Goal: Information Seeking & Learning: Learn about a topic

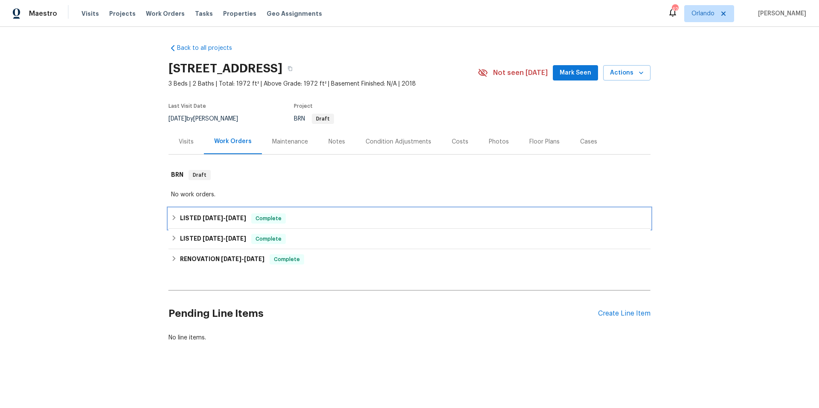
click at [322, 220] on div "LISTED 7/30/25 - 8/1/25 Complete" at bounding box center [409, 219] width 477 height 10
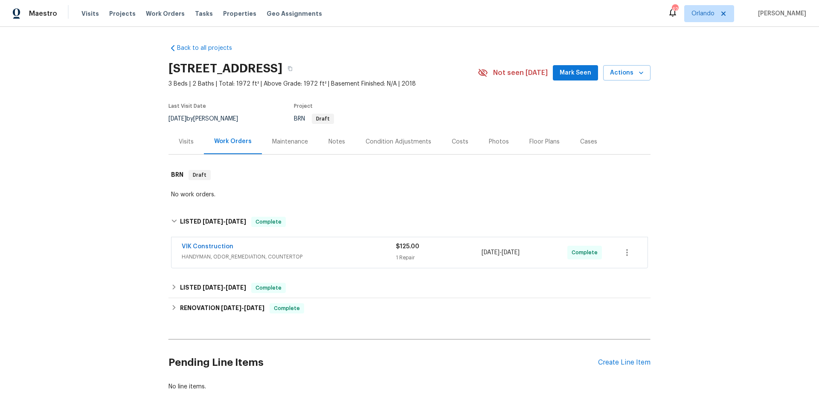
click at [350, 250] on div "VIK Construction" at bounding box center [289, 248] width 214 height 10
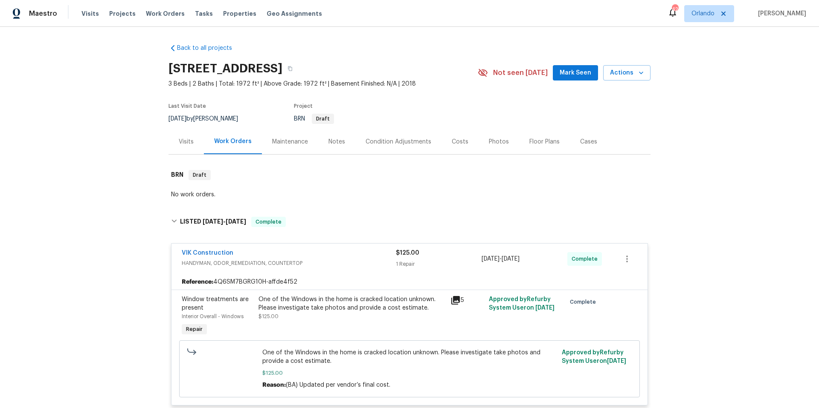
scroll to position [70, 0]
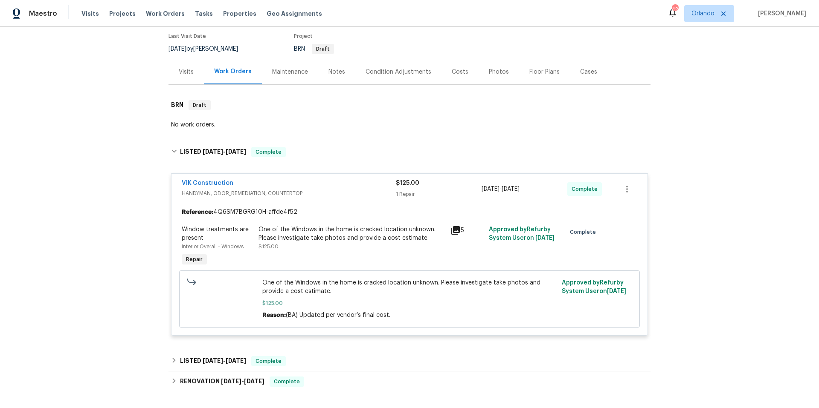
click at [451, 231] on icon at bounding box center [455, 231] width 10 height 10
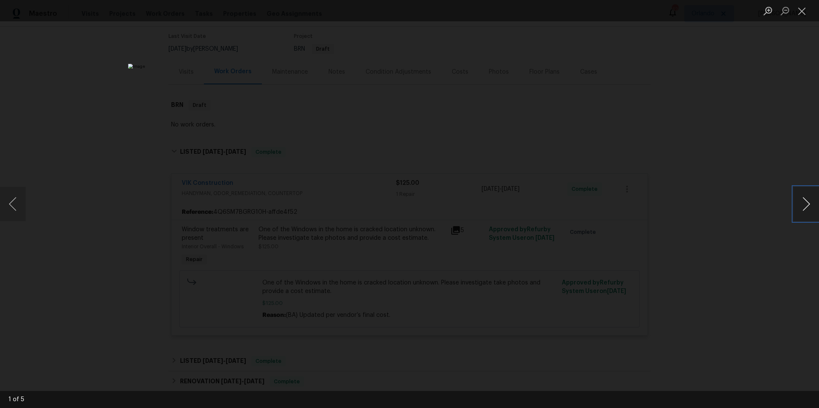
click at [805, 202] on button "Next image" at bounding box center [806, 204] width 26 height 34
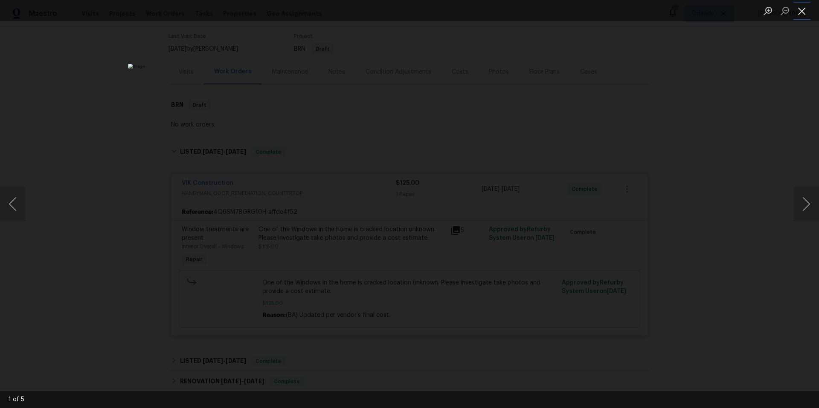
click at [802, 10] on button "Close lightbox" at bounding box center [801, 10] width 17 height 15
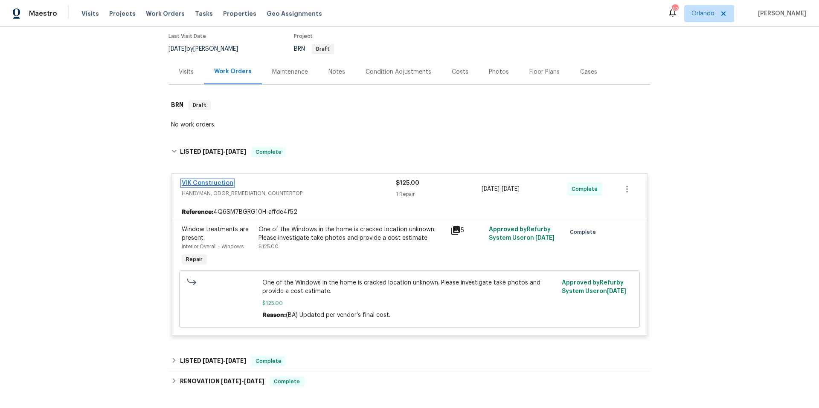
click at [207, 184] on link "VIK Construction" at bounding box center [208, 183] width 52 height 6
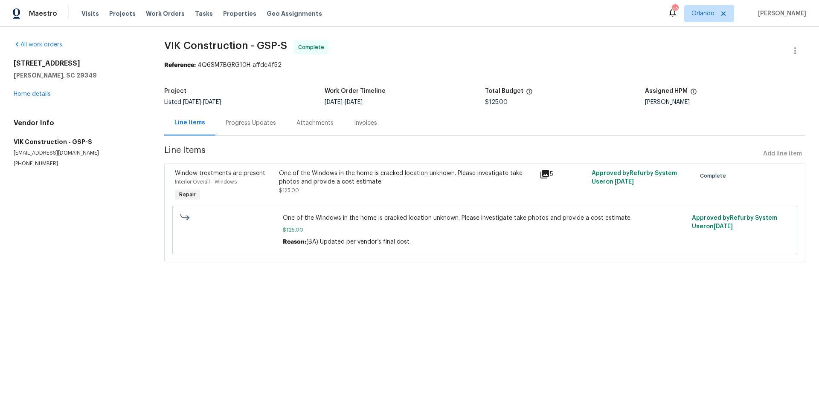
click at [254, 119] on div "Progress Updates" at bounding box center [251, 123] width 50 height 9
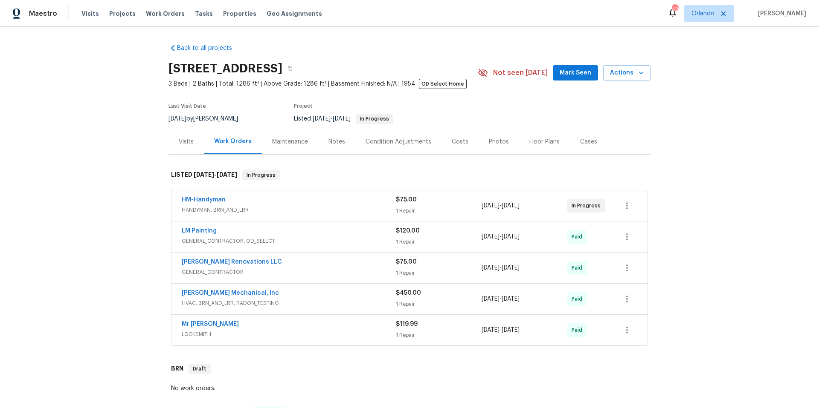
click at [301, 206] on span "HANDYMAN, BRN_AND_LRR" at bounding box center [289, 210] width 214 height 9
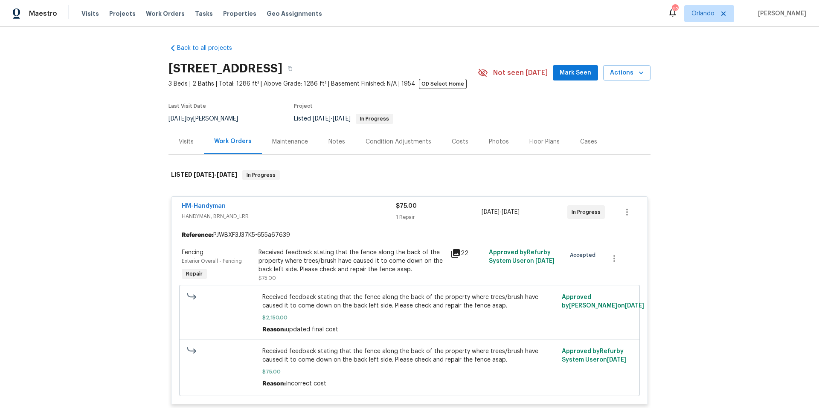
click at [301, 205] on div "HM-Handyman" at bounding box center [289, 207] width 214 height 10
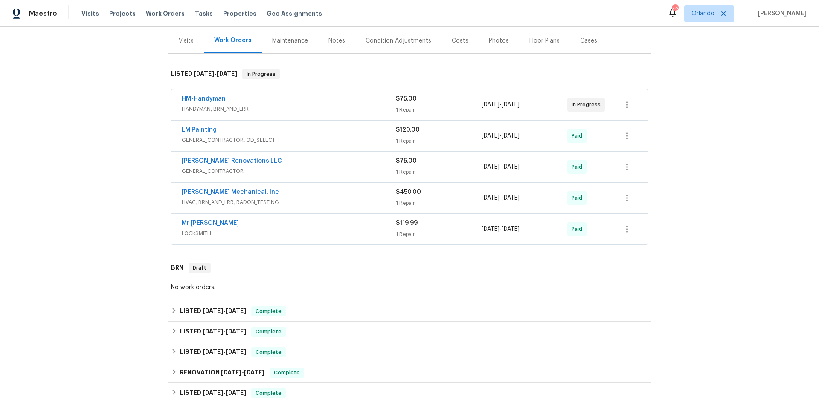
scroll to position [228, 0]
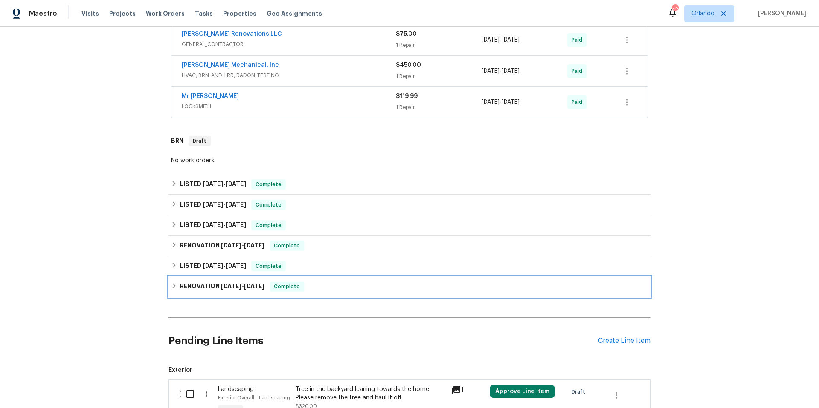
click at [340, 290] on div "RENOVATION 1/29/24 - 2/3/24 Complete" at bounding box center [409, 287] width 477 height 10
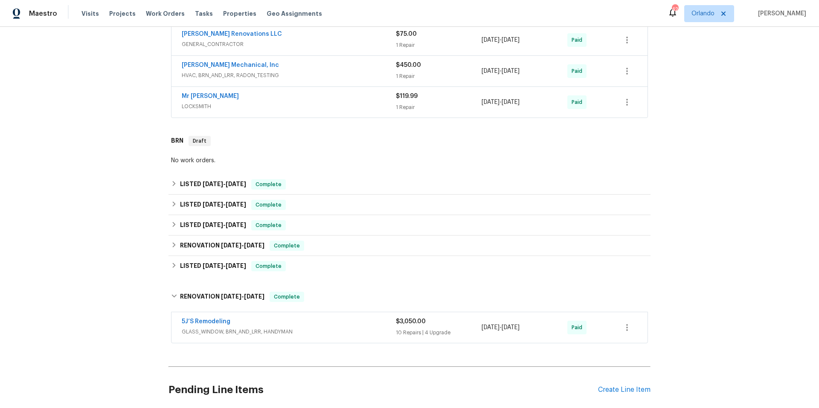
click at [334, 320] on div "5J’S Remodeling" at bounding box center [289, 323] width 214 height 10
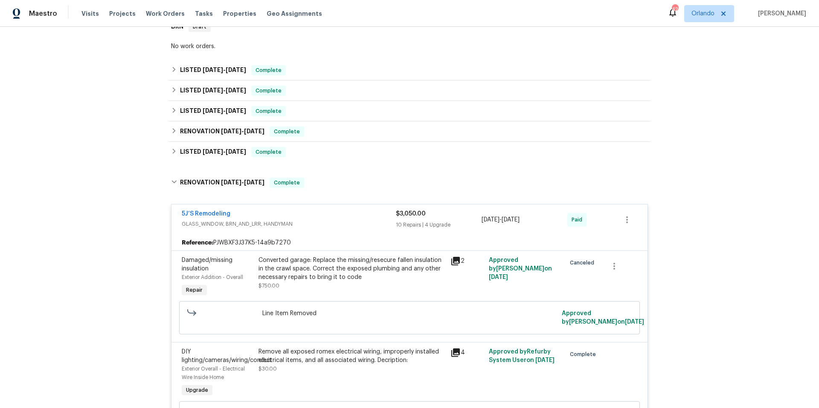
scroll to position [342, 0]
click at [333, 217] on div "5J’S Remodeling" at bounding box center [289, 215] width 214 height 10
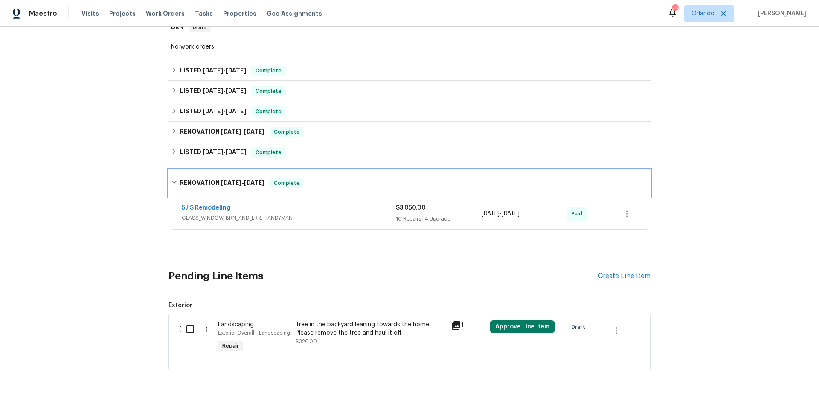
click at [333, 187] on div "RENOVATION 1/29/24 - 2/3/24 Complete" at bounding box center [409, 183] width 477 height 10
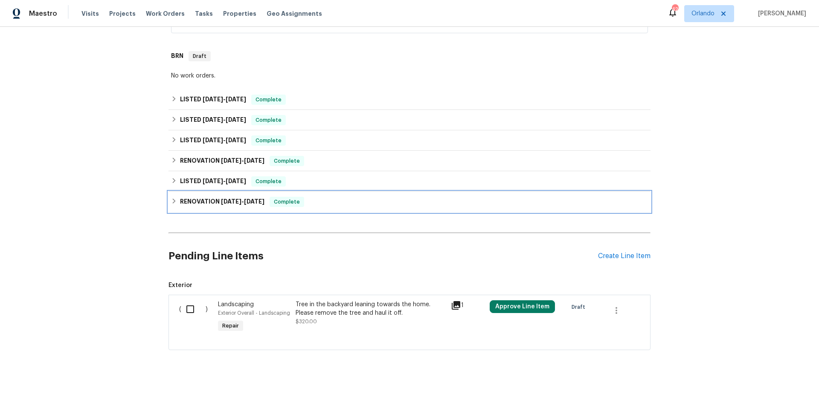
scroll to position [319, 0]
click at [315, 180] on div "LISTED 2/5/24 - 2/8/24 Complete" at bounding box center [409, 181] width 477 height 10
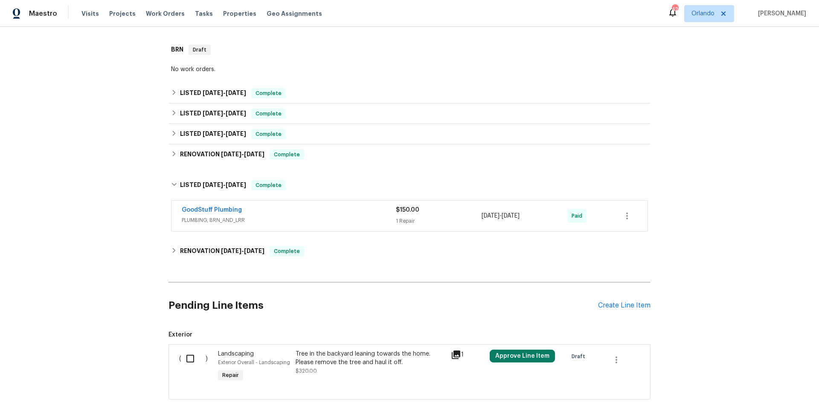
click at [318, 208] on div "GoodStuff Plumbing" at bounding box center [289, 211] width 214 height 10
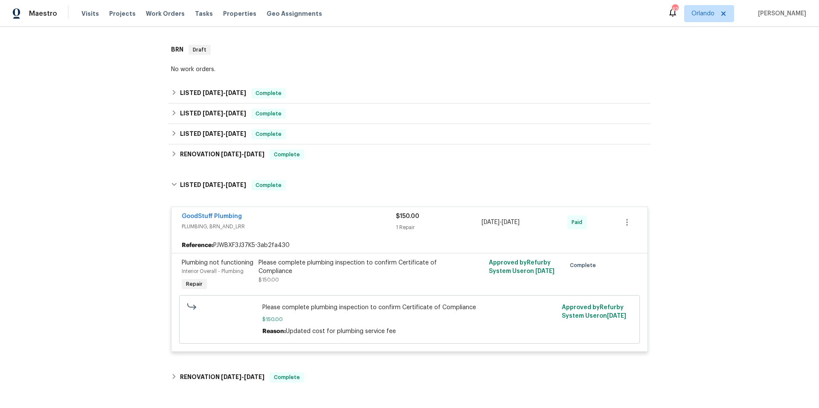
click at [318, 209] on div "GoodStuff Plumbing PLUMBING, BRN_AND_LRR $150.00 1 Repair 2/5/2024 - 2/8/2024 P…" at bounding box center [409, 222] width 476 height 31
click at [295, 192] on div "LISTED 2/5/24 - 2/8/24 Complete" at bounding box center [409, 185] width 482 height 27
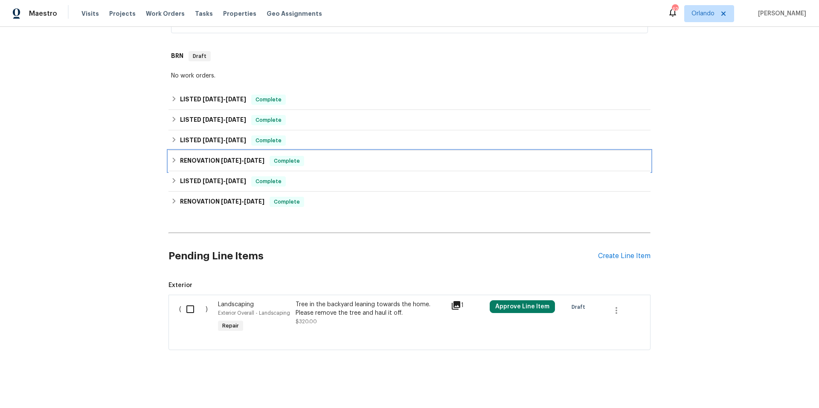
click at [316, 157] on div "RENOVATION 3/4/24 - 9/5/24 Complete" at bounding box center [409, 161] width 477 height 10
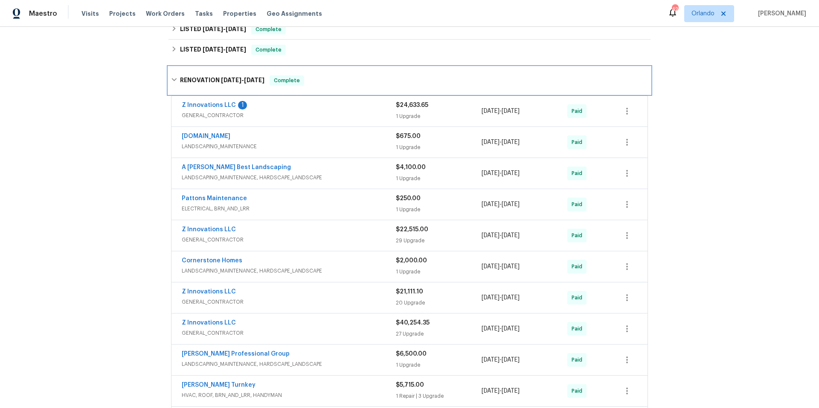
scroll to position [405, 0]
click at [351, 115] on span "GENERAL_CONTRACTOR" at bounding box center [289, 114] width 214 height 9
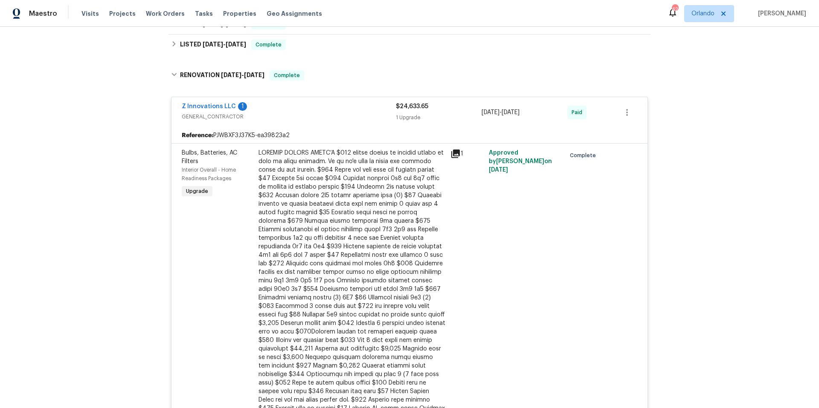
scroll to position [406, 0]
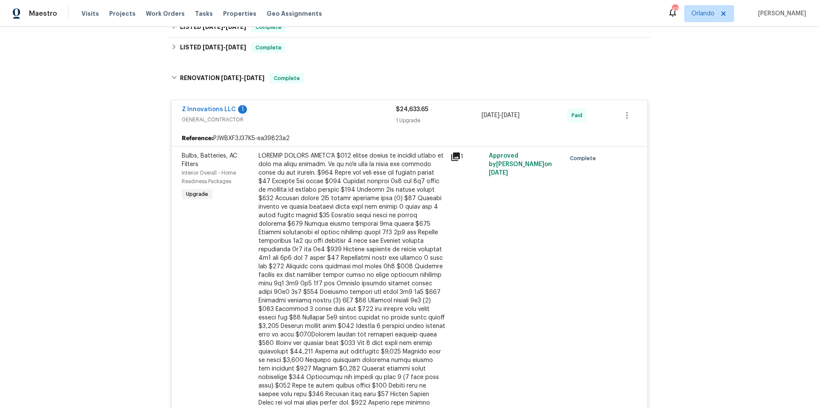
click at [318, 108] on div "Z Innovations LLC 1" at bounding box center [289, 110] width 214 height 10
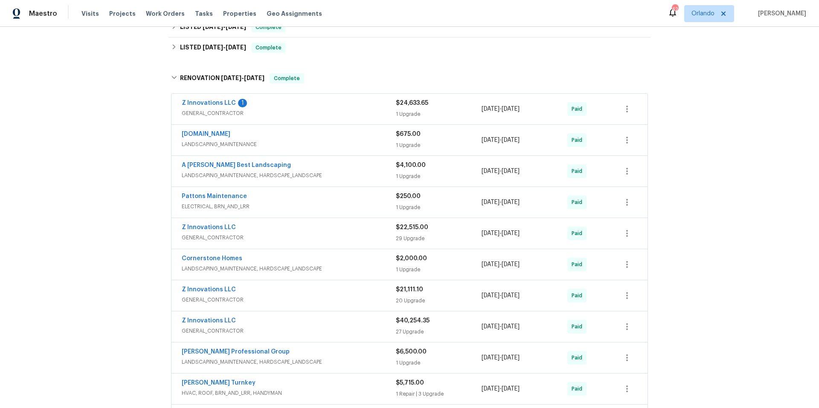
click at [347, 142] on span "LANDSCAPING_MAINTENANCE" at bounding box center [289, 144] width 214 height 9
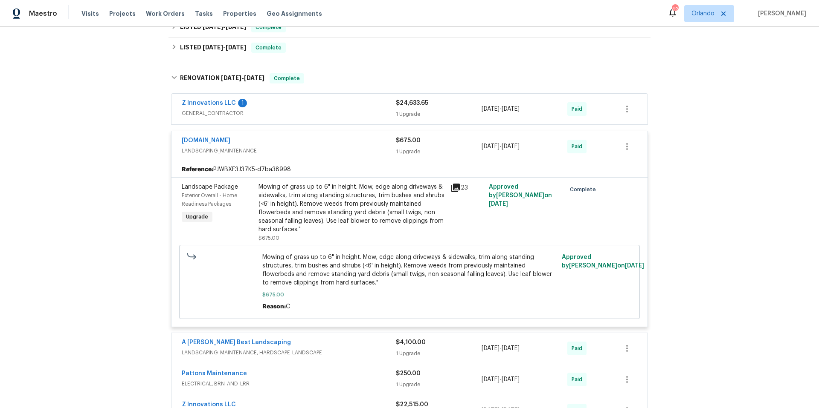
click at [347, 142] on div "Lawn.com" at bounding box center [289, 141] width 214 height 10
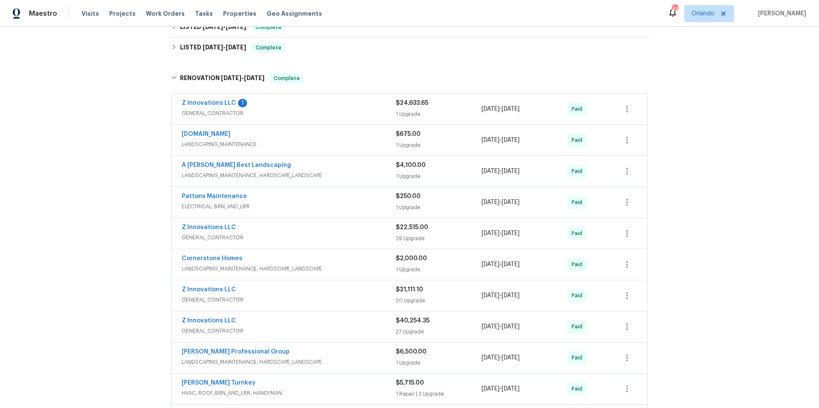
click at [352, 167] on div "A Lopez Best Landscaping" at bounding box center [289, 166] width 214 height 10
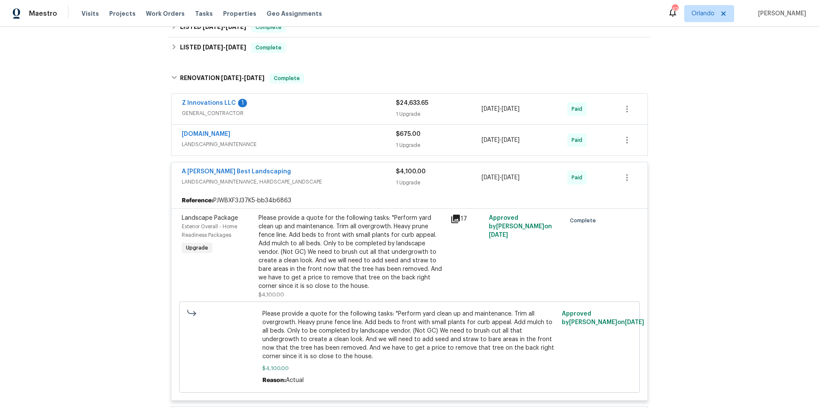
click at [352, 168] on div "A Lopez Best Landscaping" at bounding box center [289, 173] width 214 height 10
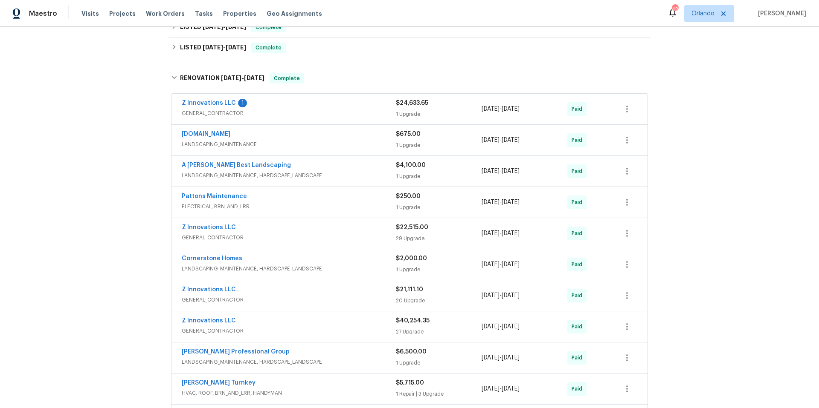
click at [339, 203] on span "ELECTRICAL, BRN_AND_LRR" at bounding box center [289, 206] width 214 height 9
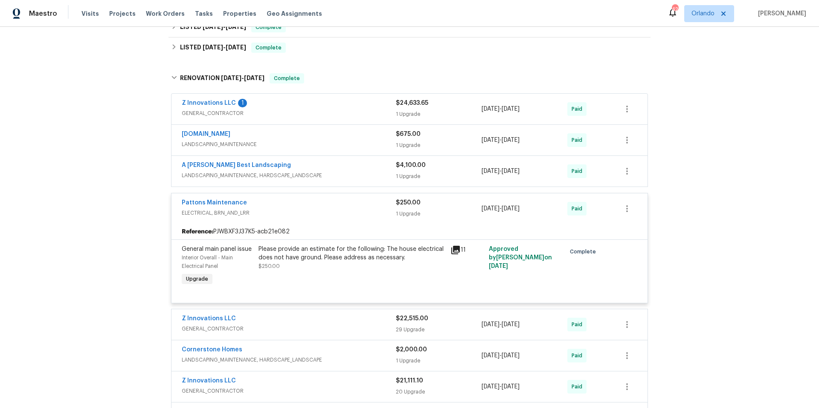
click at [339, 203] on div "Pattons Maintenance" at bounding box center [289, 204] width 214 height 10
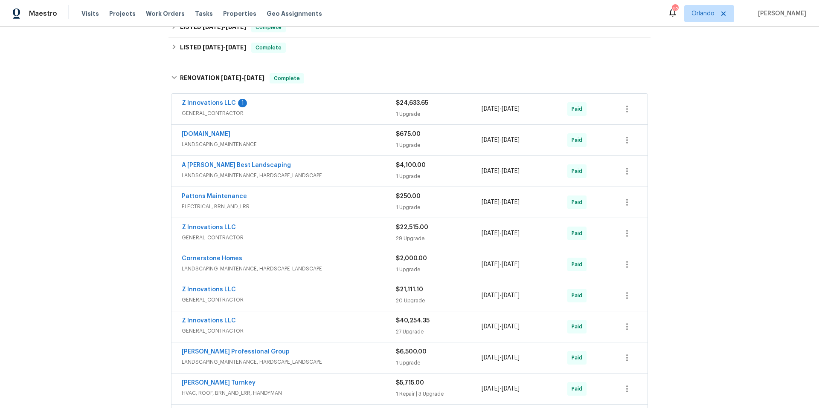
click at [338, 231] on div "Z Innovations LLC" at bounding box center [289, 228] width 214 height 10
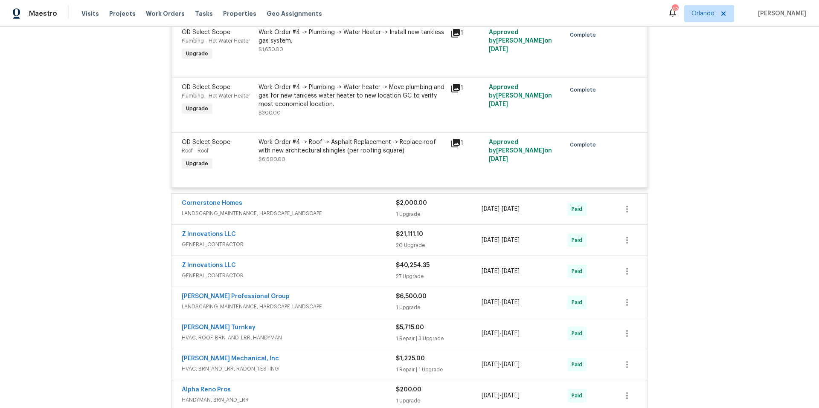
scroll to position [2178, 0]
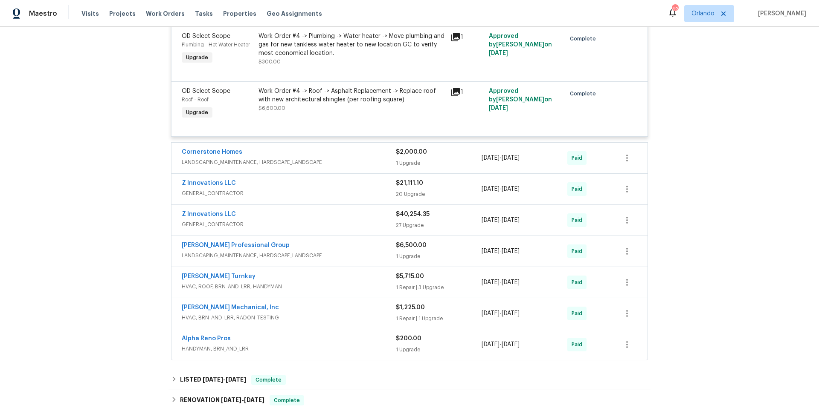
click at [338, 163] on span "LANDSCAPING_MAINTENANCE, HARDSCAPE_LANDSCAPE" at bounding box center [289, 162] width 214 height 9
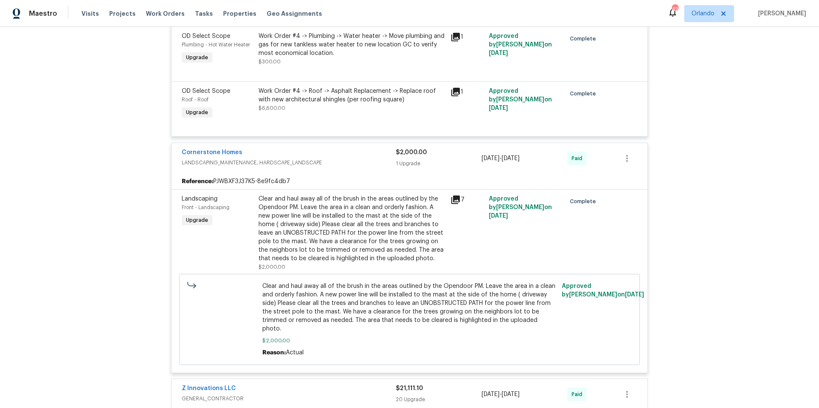
click at [338, 163] on span "LANDSCAPING_MAINTENANCE, HARDSCAPE_LANDSCAPE" at bounding box center [289, 163] width 214 height 9
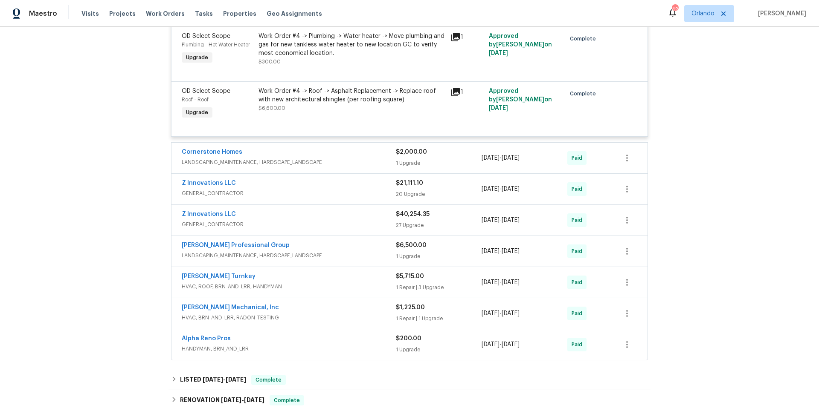
click at [328, 281] on div "Davis Turnkey" at bounding box center [289, 277] width 214 height 10
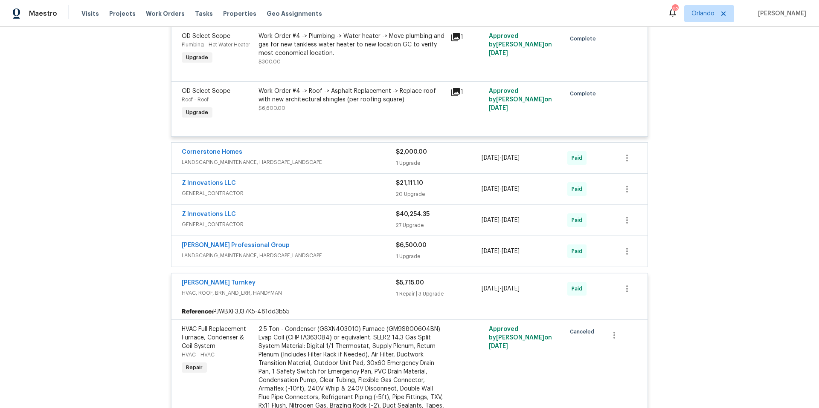
click at [328, 281] on div "Davis Turnkey" at bounding box center [289, 284] width 214 height 10
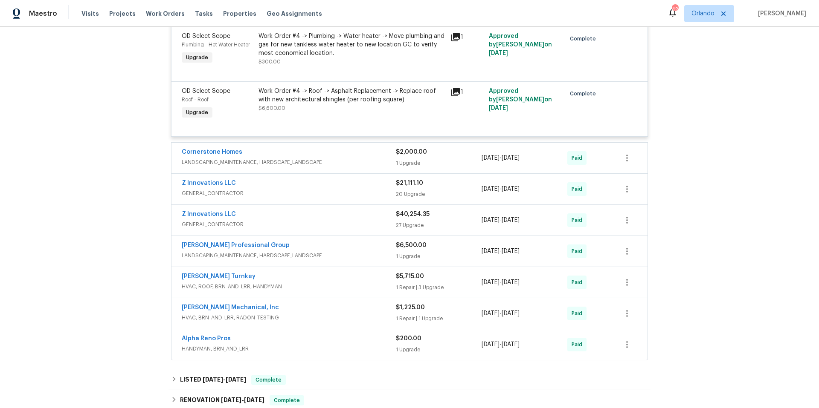
click at [328, 316] on span "HVAC, BRN_AND_LRR, RADON_TESTING" at bounding box center [289, 318] width 214 height 9
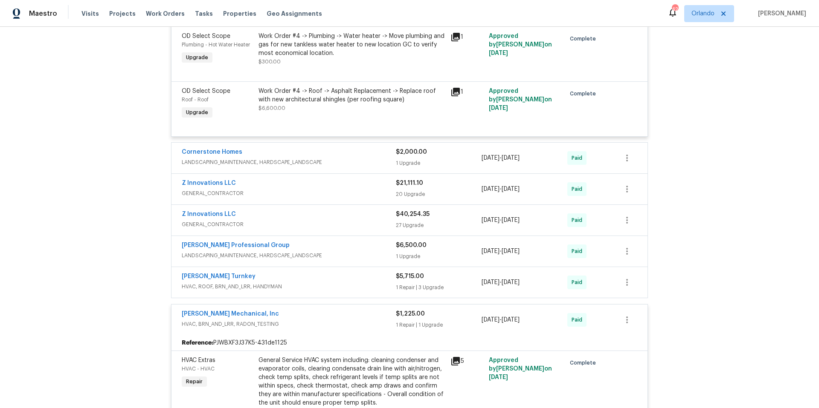
click at [328, 316] on div "JH Martin Mechanical, Inc" at bounding box center [289, 315] width 214 height 10
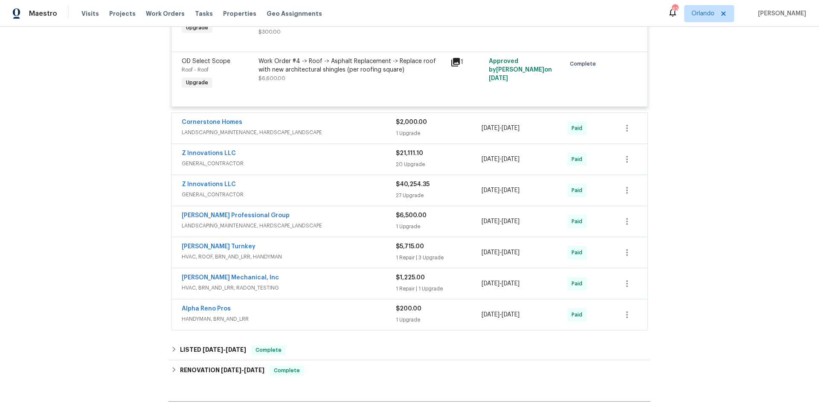
scroll to position [2216, 0]
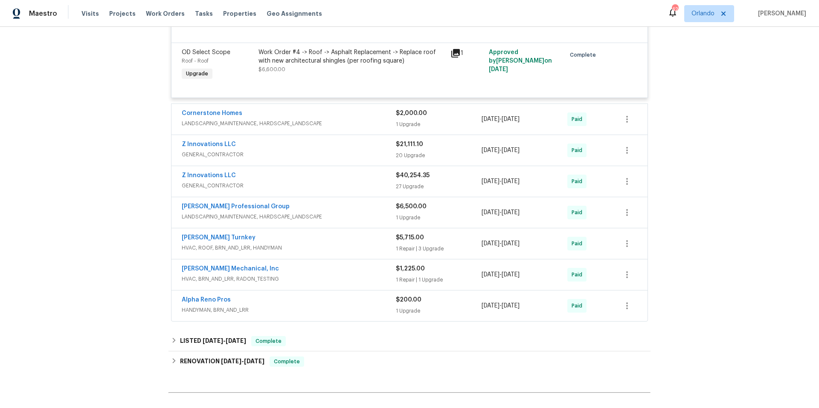
click at [324, 306] on span "HANDYMAN, BRN_AND_LRR" at bounding box center [289, 310] width 214 height 9
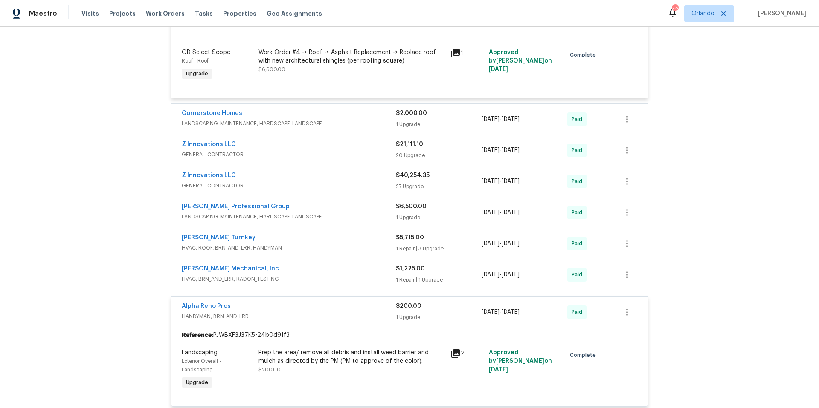
click at [324, 306] on div "Alpha Reno Pros" at bounding box center [289, 307] width 214 height 10
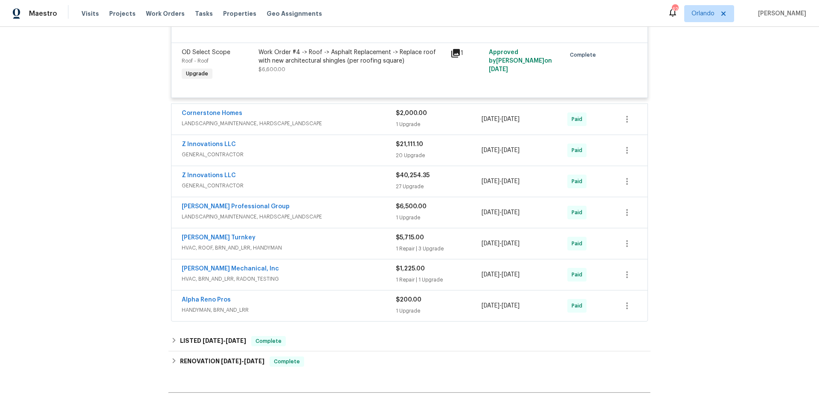
click at [328, 214] on span "LANDSCAPING_MAINTENANCE, HARDSCAPE_LANDSCAPE" at bounding box center [289, 217] width 214 height 9
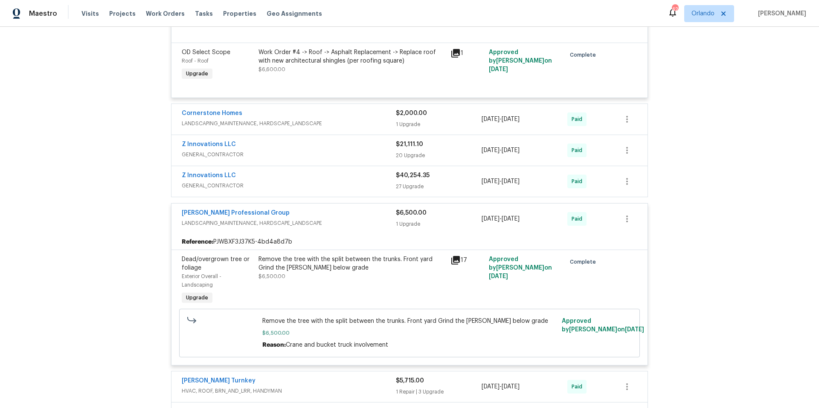
click at [328, 214] on div "Ramsey's Professional Group" at bounding box center [289, 214] width 214 height 10
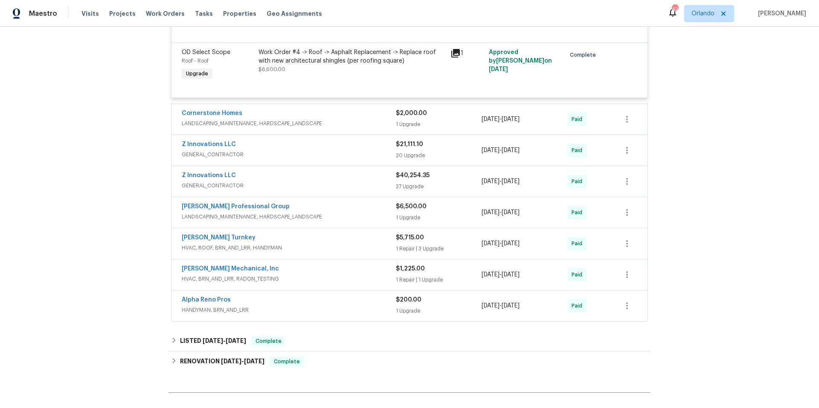
click at [322, 177] on div "Z Innovations LLC" at bounding box center [289, 176] width 214 height 10
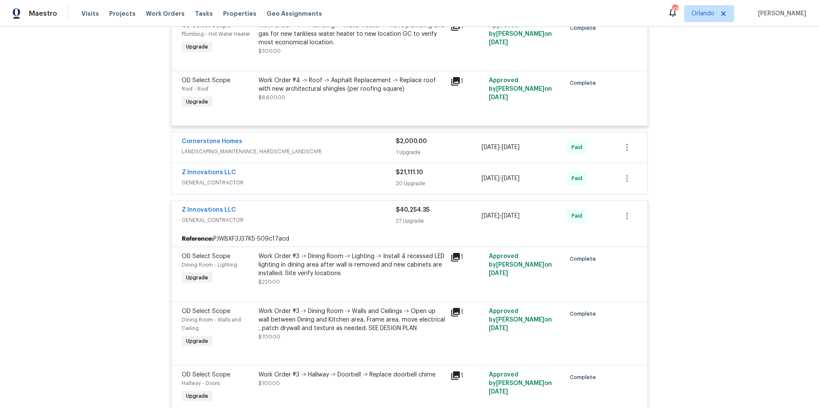
scroll to position [2155, 0]
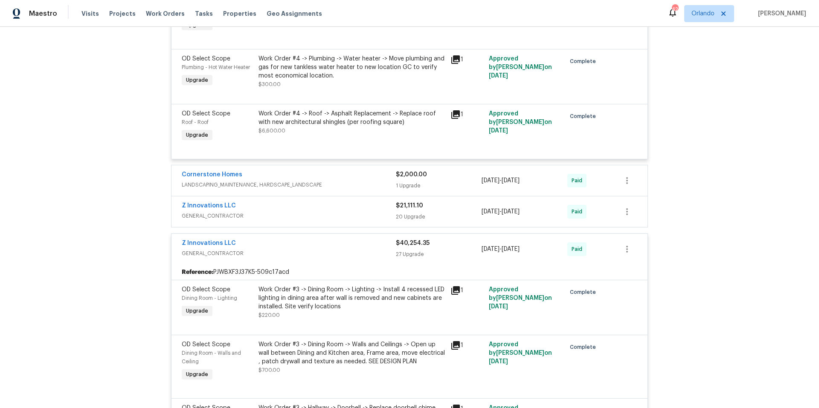
click at [319, 245] on div "Z Innovations LLC" at bounding box center [289, 244] width 214 height 10
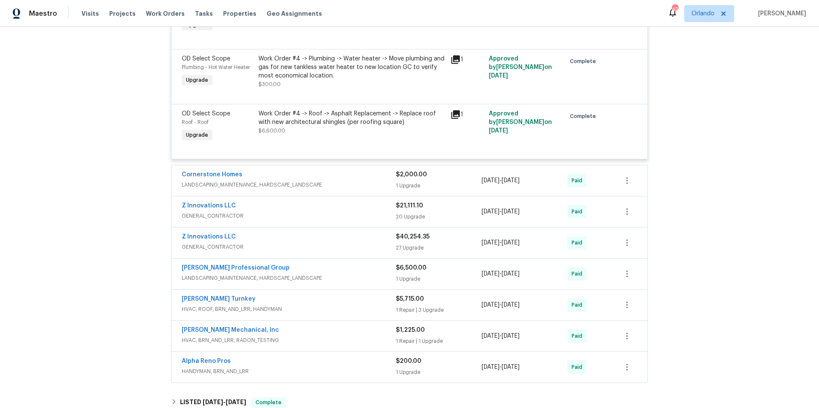
click at [326, 212] on span "GENERAL_CONTRACTOR" at bounding box center [289, 216] width 214 height 9
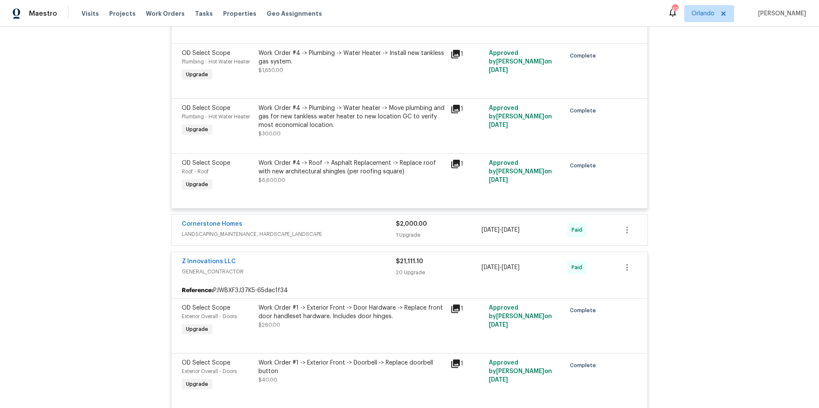
scroll to position [2088, 0]
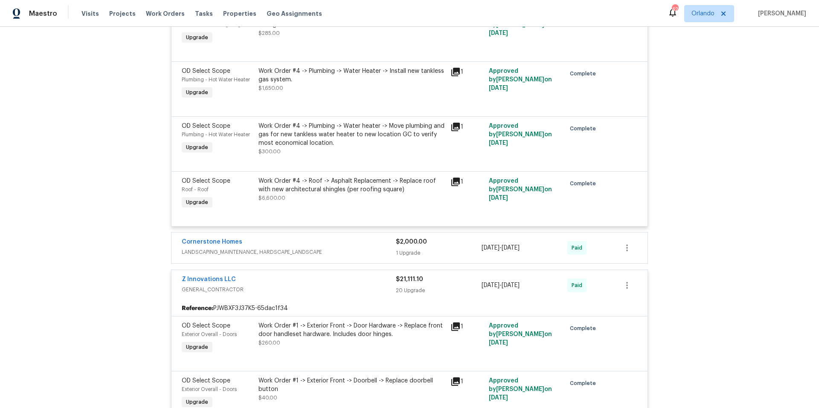
click at [292, 278] on div "Z Innovations LLC" at bounding box center [289, 280] width 214 height 10
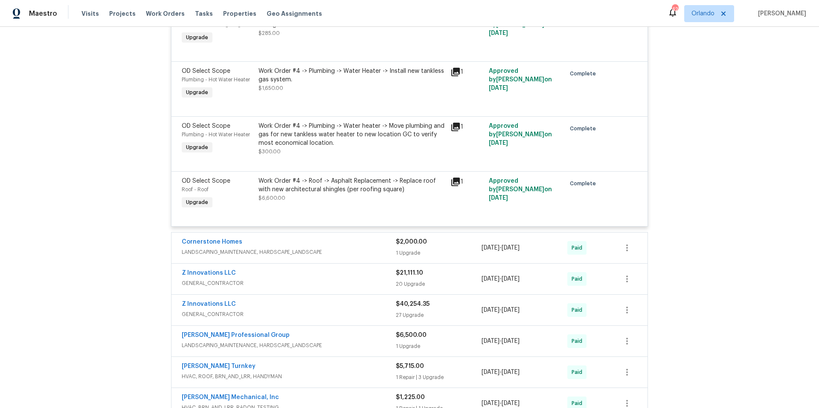
click at [334, 250] on span "LANDSCAPING_MAINTENANCE, HARDSCAPE_LANDSCAPE" at bounding box center [289, 252] width 214 height 9
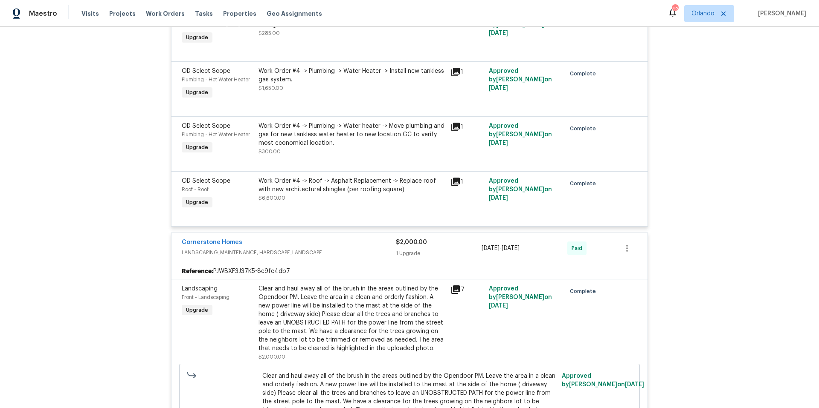
click at [334, 250] on span "LANDSCAPING_MAINTENANCE, HARDSCAPE_LANDSCAPE" at bounding box center [289, 253] width 214 height 9
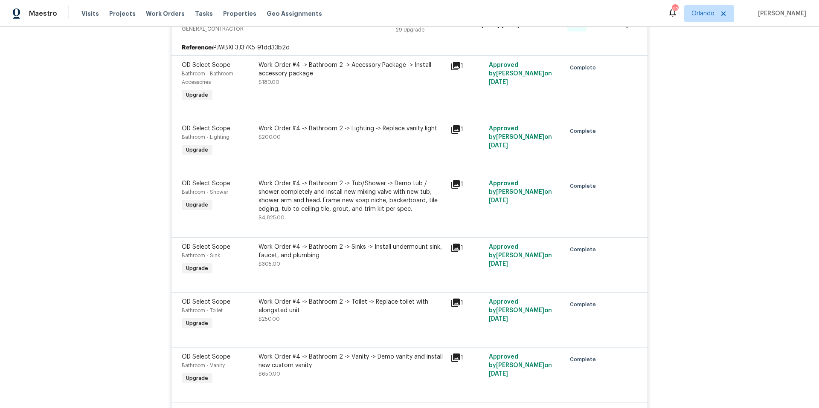
scroll to position [451, 0]
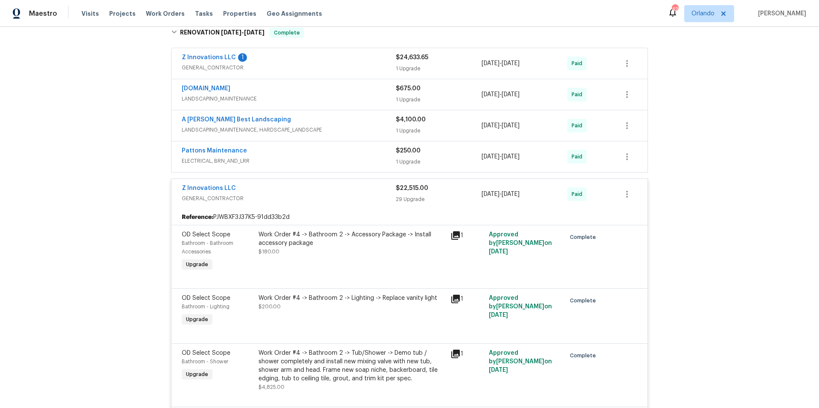
click at [321, 204] on div "Z Innovations LLC GENERAL_CONTRACTOR" at bounding box center [289, 194] width 214 height 20
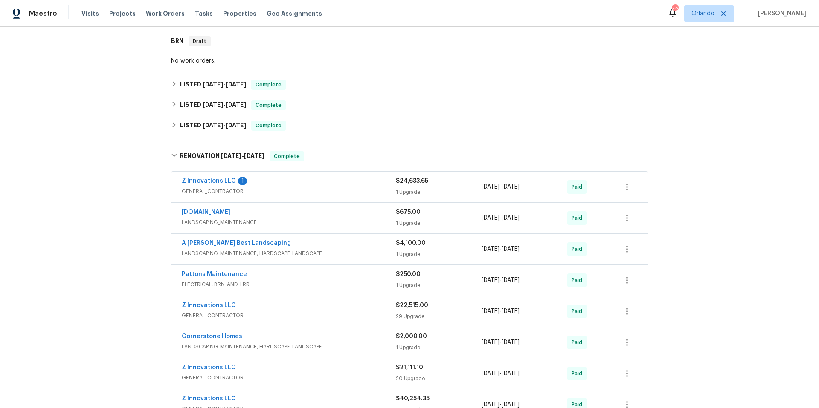
scroll to position [236, 0]
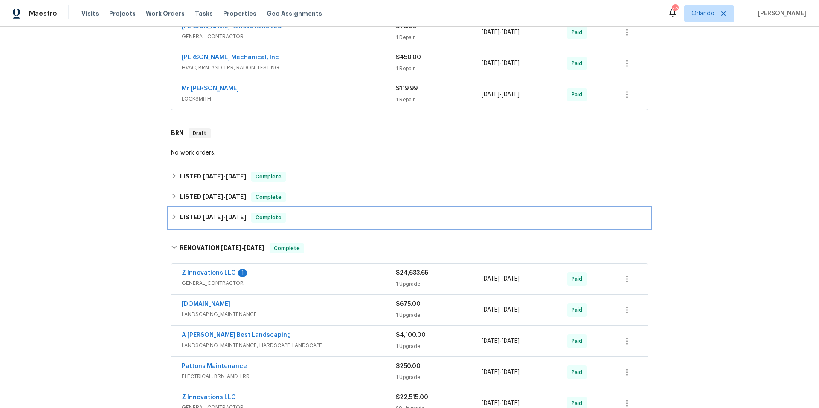
click at [314, 220] on div "LISTED 6/14/24 - 6/20/24 Complete" at bounding box center [409, 218] width 477 height 10
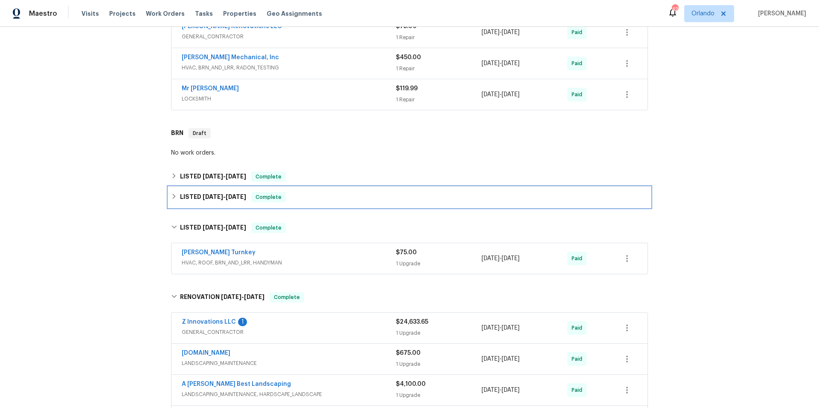
click at [327, 200] on div "LISTED 9/4/24 - 9/6/24 Complete" at bounding box center [409, 197] width 477 height 10
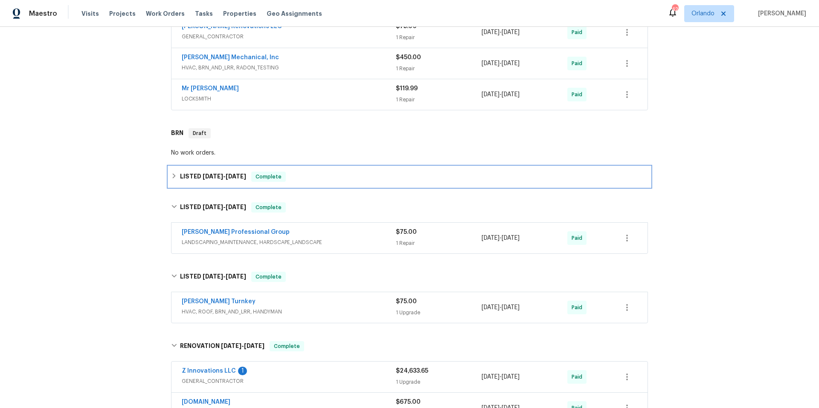
click at [330, 182] on div "LISTED 10/2/24 - 10/4/24 Complete" at bounding box center [409, 177] width 477 height 10
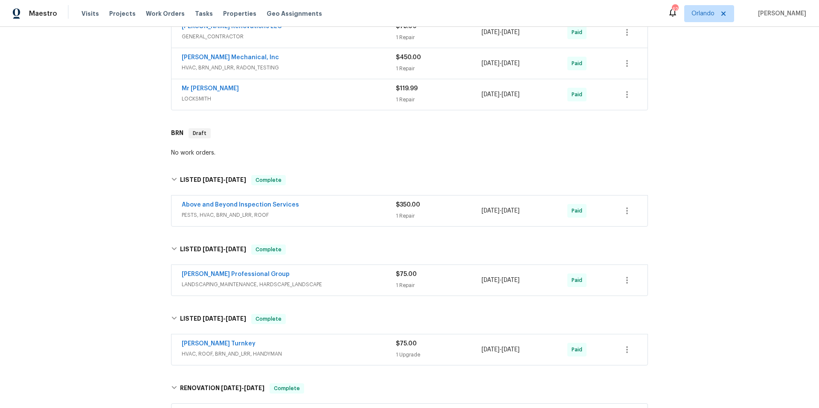
click at [325, 203] on div "Above and Beyond Inspection Services" at bounding box center [289, 206] width 214 height 10
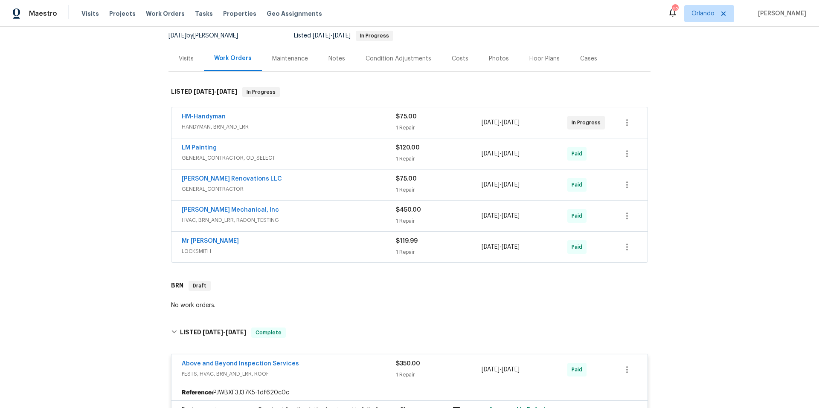
scroll to position [0, 0]
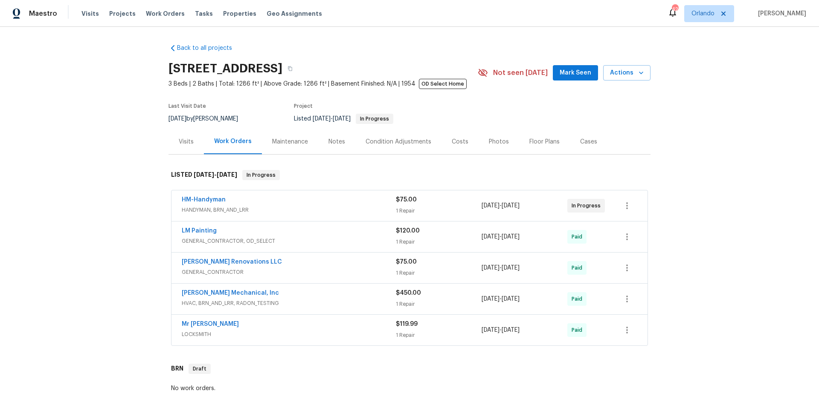
click at [496, 143] on div "Photos" at bounding box center [499, 142] width 20 height 9
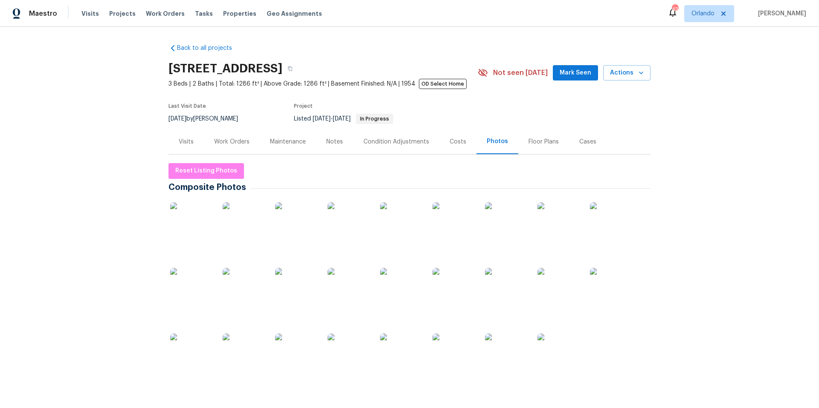
click at [195, 229] on img at bounding box center [191, 223] width 43 height 43
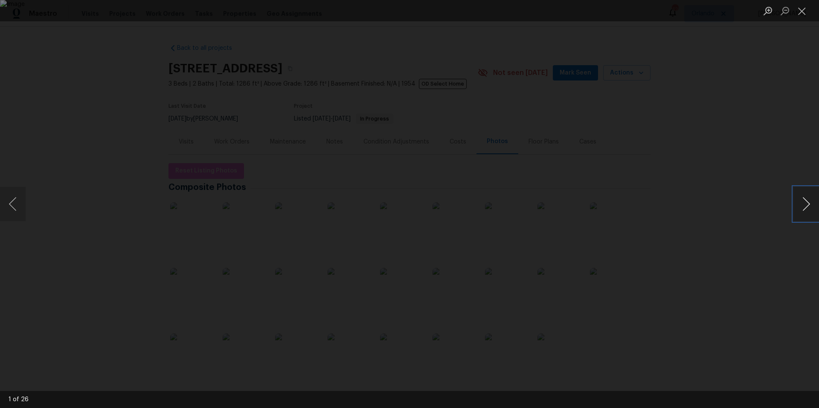
click at [802, 211] on button "Next image" at bounding box center [806, 204] width 26 height 34
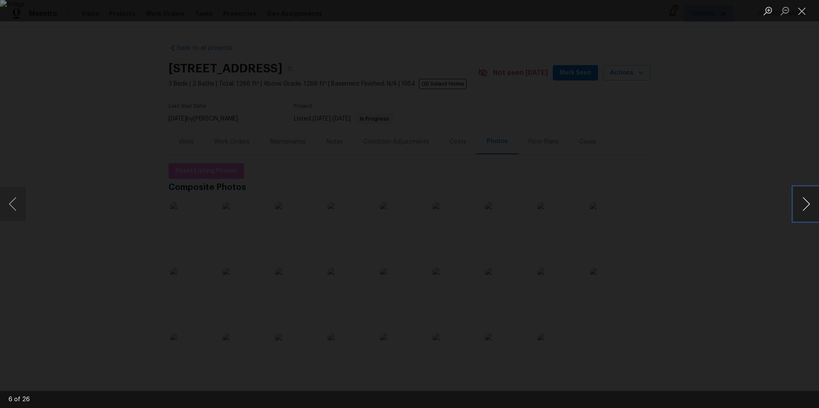
click at [802, 211] on button "Next image" at bounding box center [806, 204] width 26 height 34
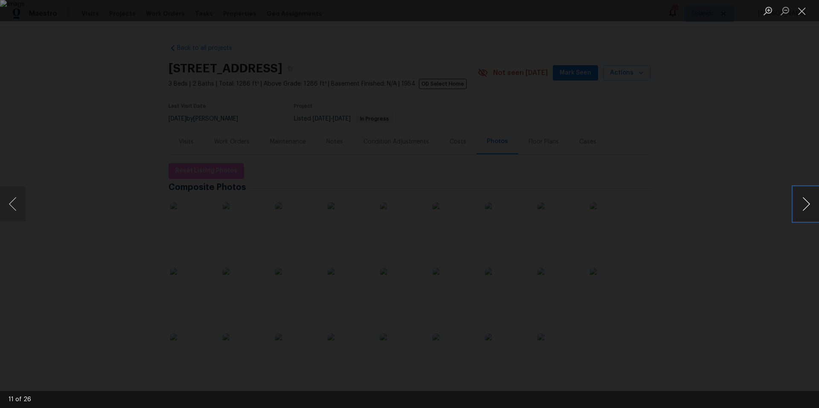
click at [802, 211] on button "Next image" at bounding box center [806, 204] width 26 height 34
click at [801, 15] on button "Close lightbox" at bounding box center [801, 10] width 17 height 15
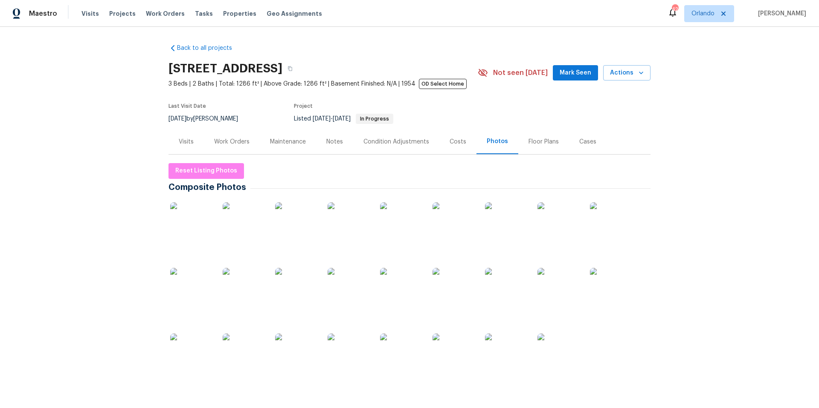
click at [185, 144] on div "Visits" at bounding box center [186, 142] width 15 height 9
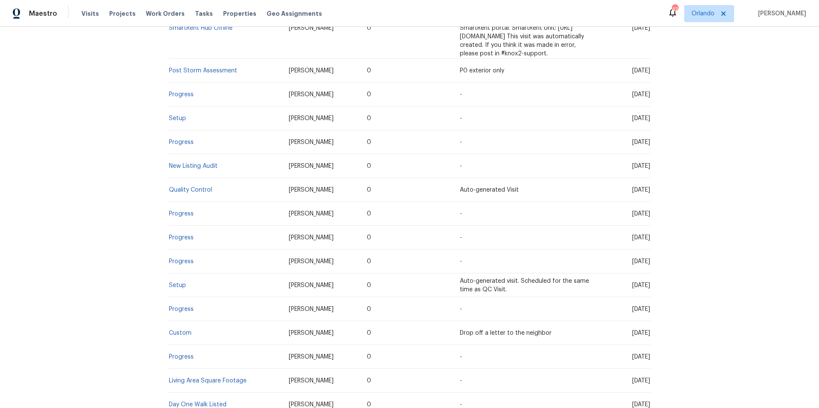
scroll to position [785, 0]
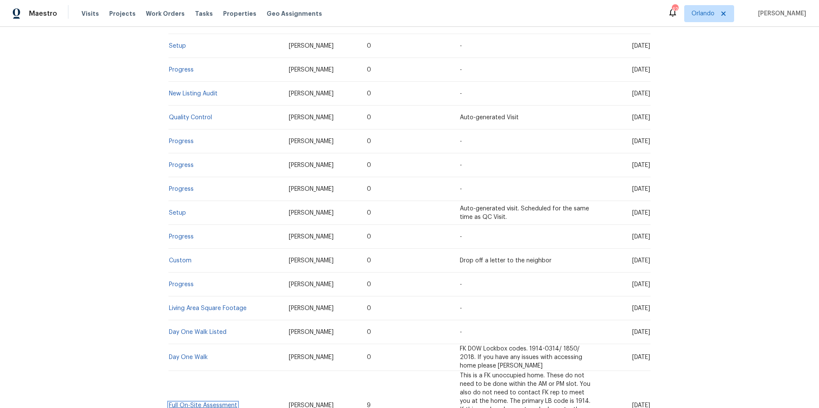
click at [219, 403] on link "Full On-Site Assessment" at bounding box center [203, 406] width 68 height 6
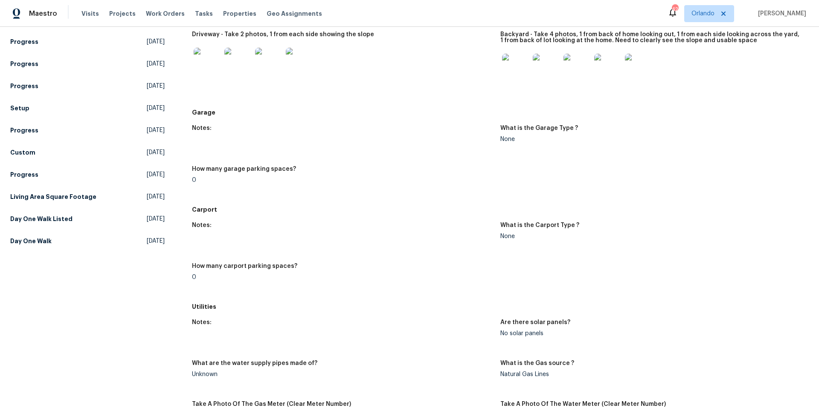
scroll to position [350, 0]
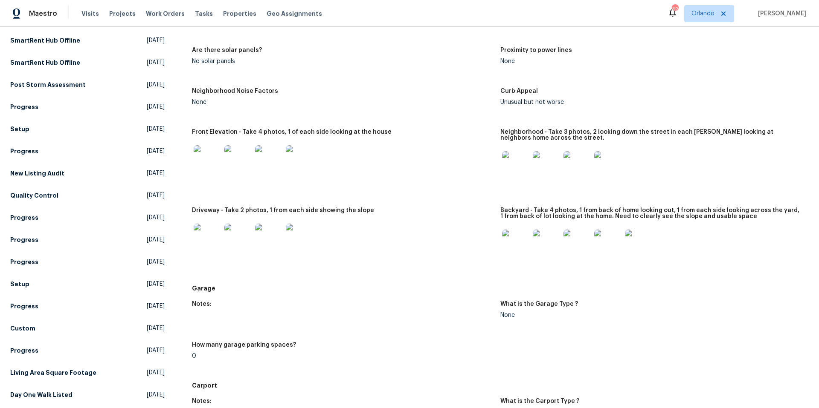
click at [211, 161] on img at bounding box center [207, 158] width 27 height 27
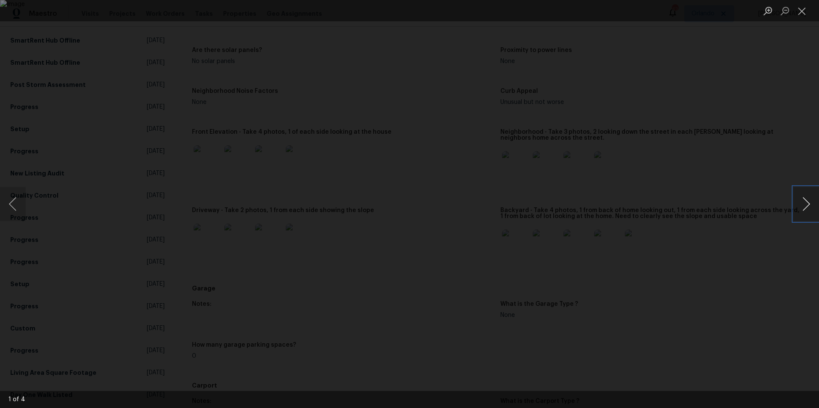
click at [802, 205] on button "Next image" at bounding box center [806, 204] width 26 height 34
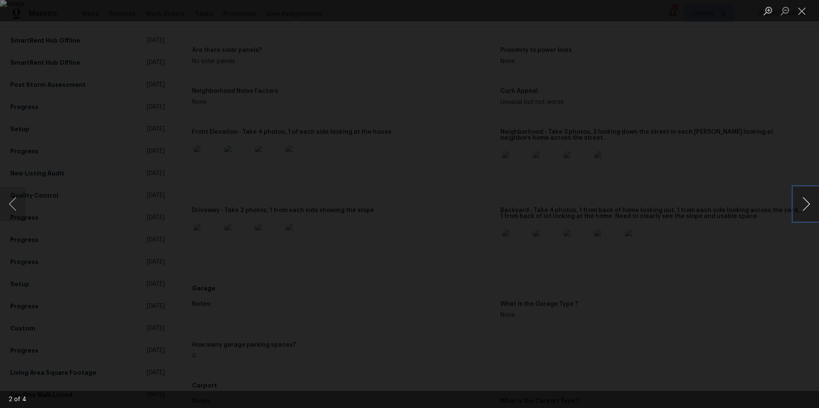
click at [802, 205] on button "Next image" at bounding box center [806, 204] width 26 height 34
click at [801, 8] on button "Close lightbox" at bounding box center [801, 10] width 17 height 15
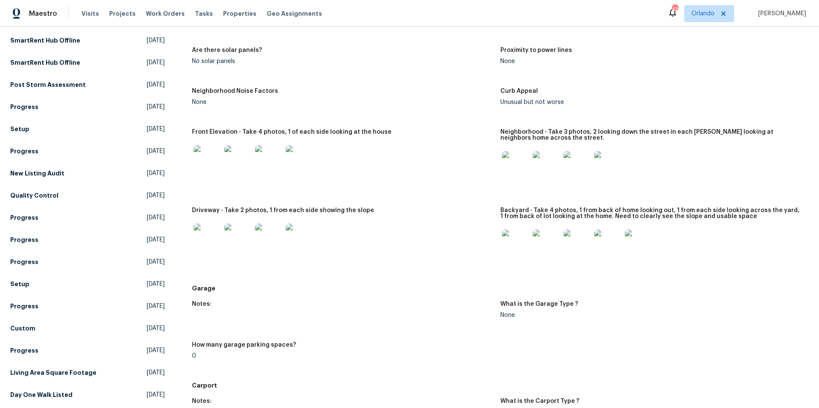
click at [504, 165] on img at bounding box center [515, 164] width 27 height 27
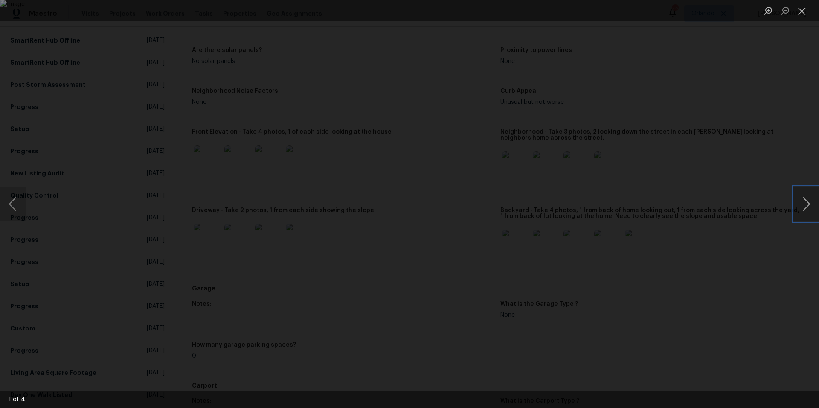
click at [801, 210] on button "Next image" at bounding box center [806, 204] width 26 height 34
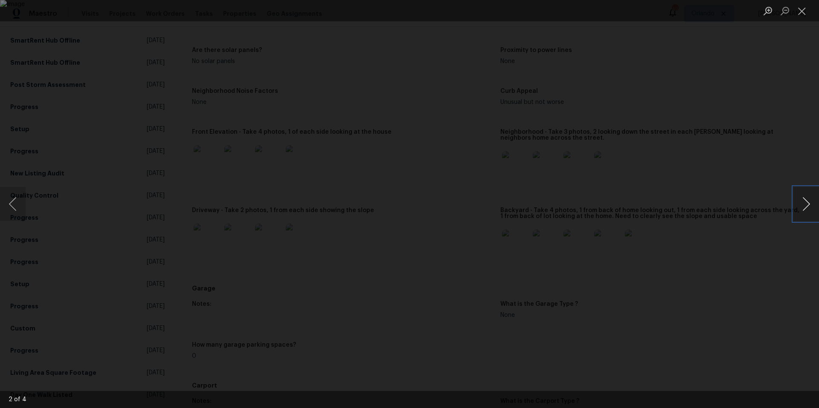
click at [801, 210] on button "Next image" at bounding box center [806, 204] width 26 height 34
click at [798, 12] on button "Close lightbox" at bounding box center [801, 10] width 17 height 15
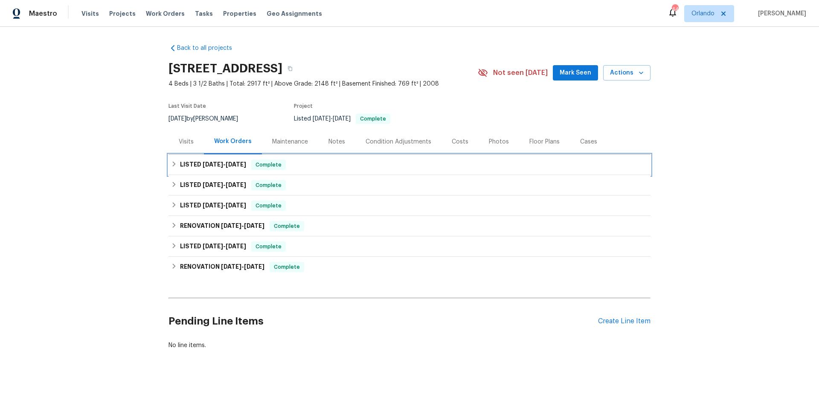
click at [291, 163] on div "LISTED [DATE] - [DATE] Complete" at bounding box center [409, 165] width 477 height 10
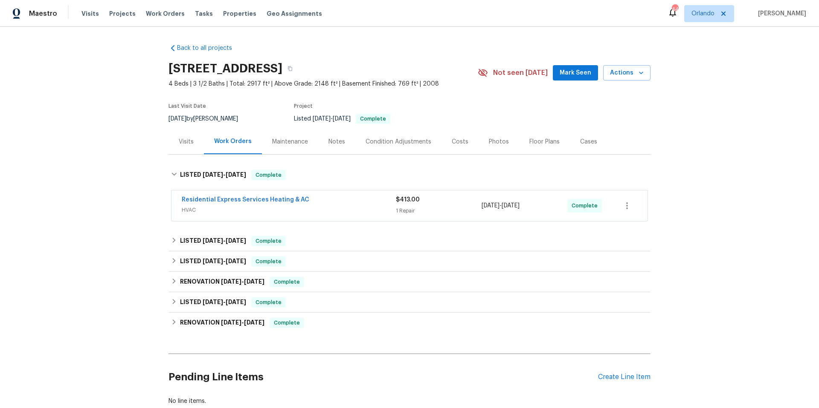
click at [330, 199] on div "Residential Express Services Heating & AC" at bounding box center [289, 201] width 214 height 10
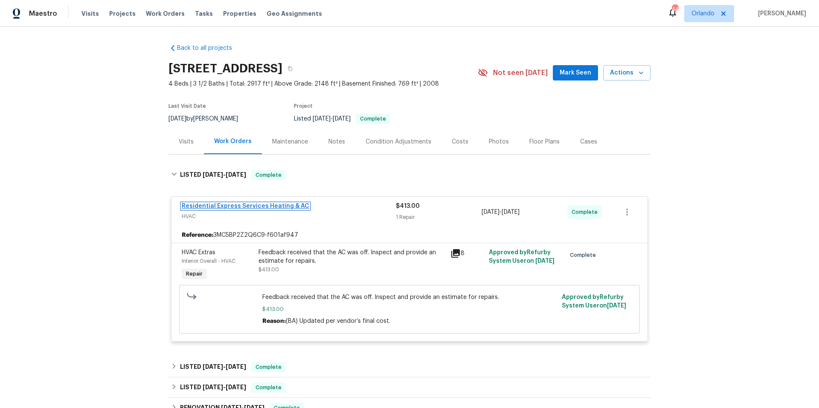
click at [239, 203] on link "Residential Express Services Heating & AC" at bounding box center [245, 206] width 127 height 6
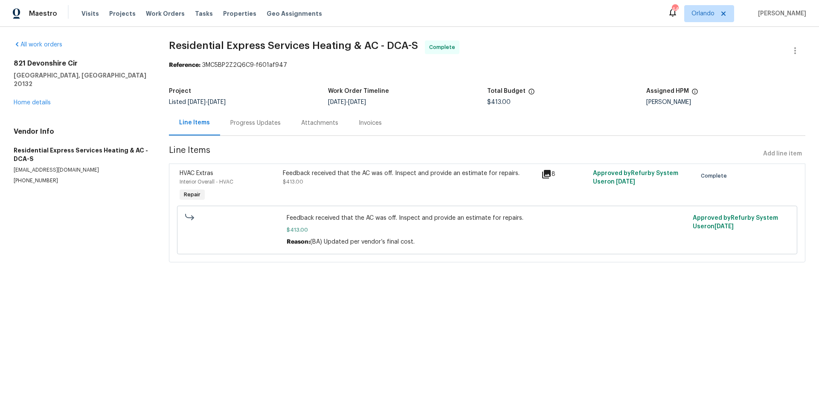
click at [265, 127] on div "Progress Updates" at bounding box center [255, 123] width 50 height 9
